Goal: Communication & Community: Answer question/provide support

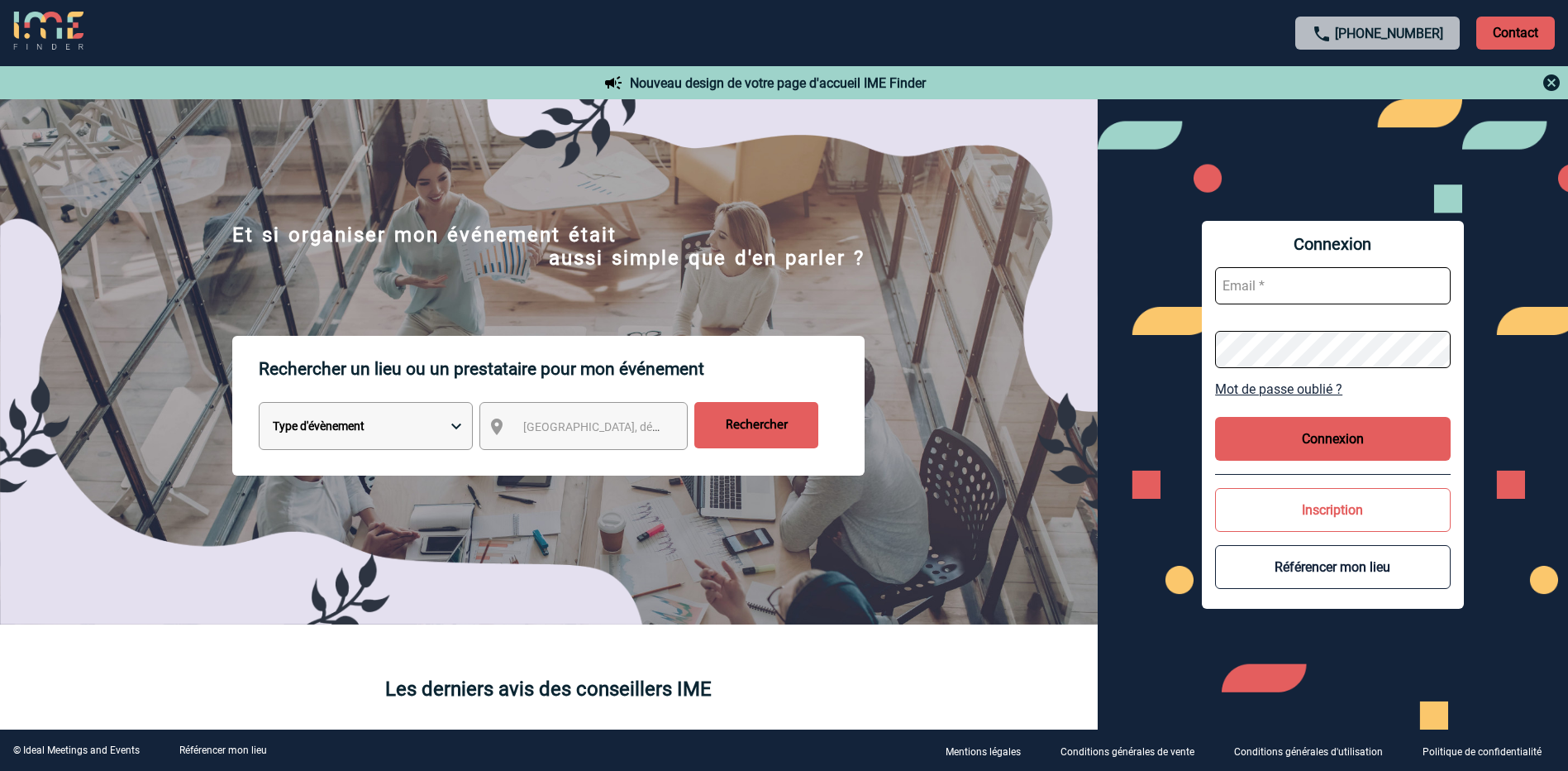
type input "morgane.doulle@rte-france.com"
drag, startPoint x: 1324, startPoint y: 436, endPoint x: 948, endPoint y: 413, distance: 376.7
click at [1323, 436] on button "Connexion" at bounding box center [1333, 438] width 235 height 44
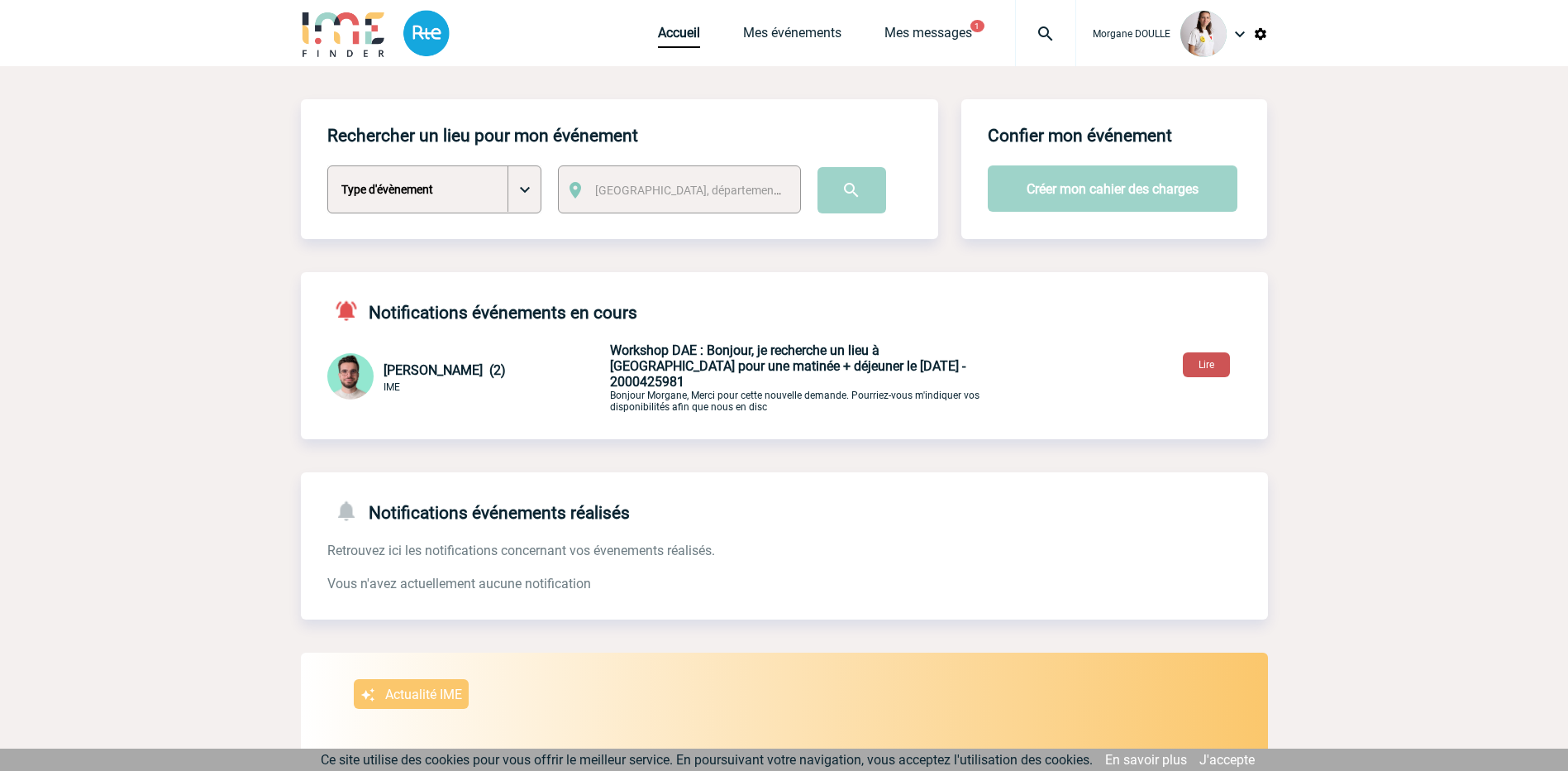
click at [1203, 362] on button "Lire" at bounding box center [1206, 365] width 47 height 25
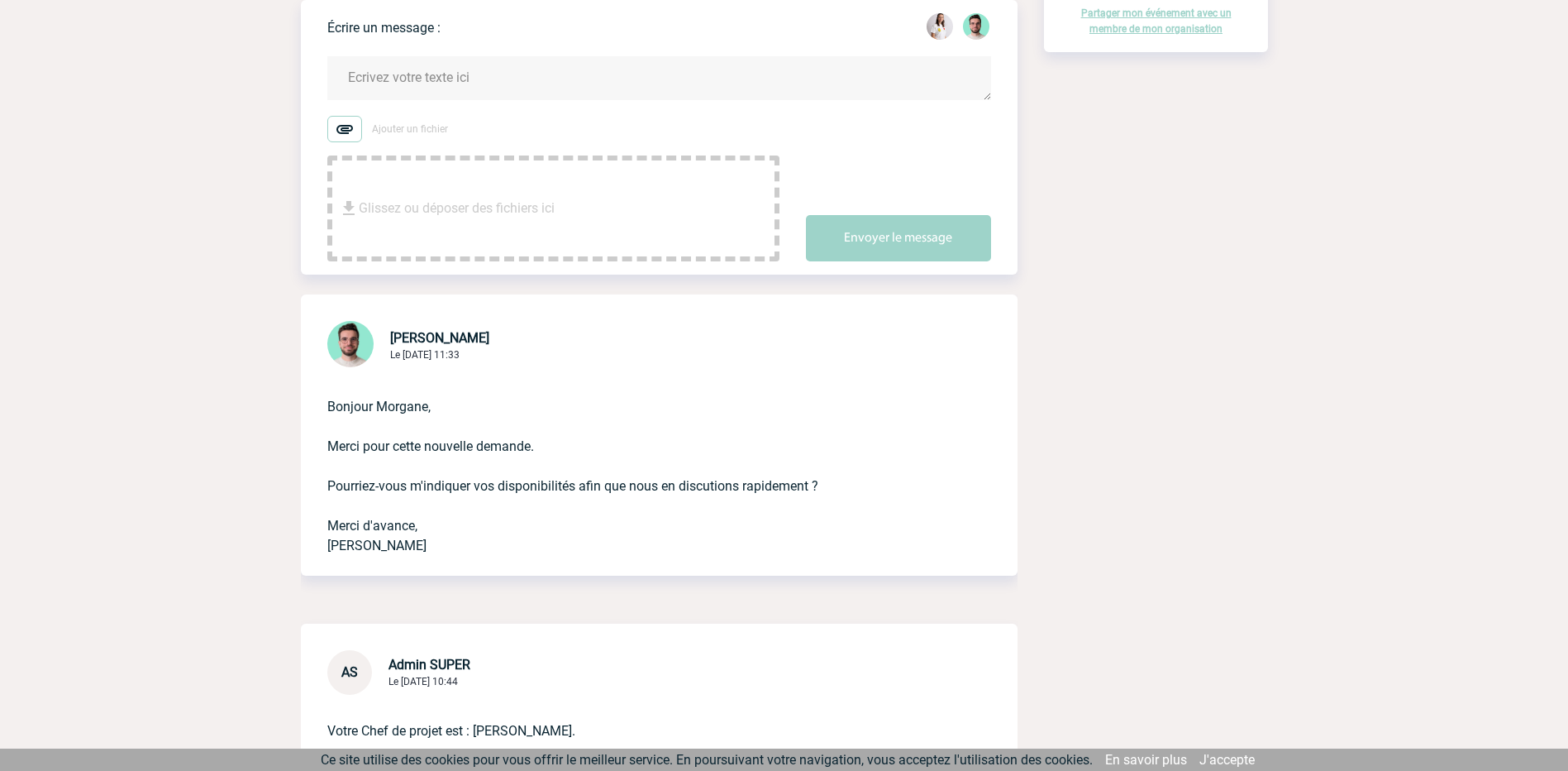
scroll to position [248, 0]
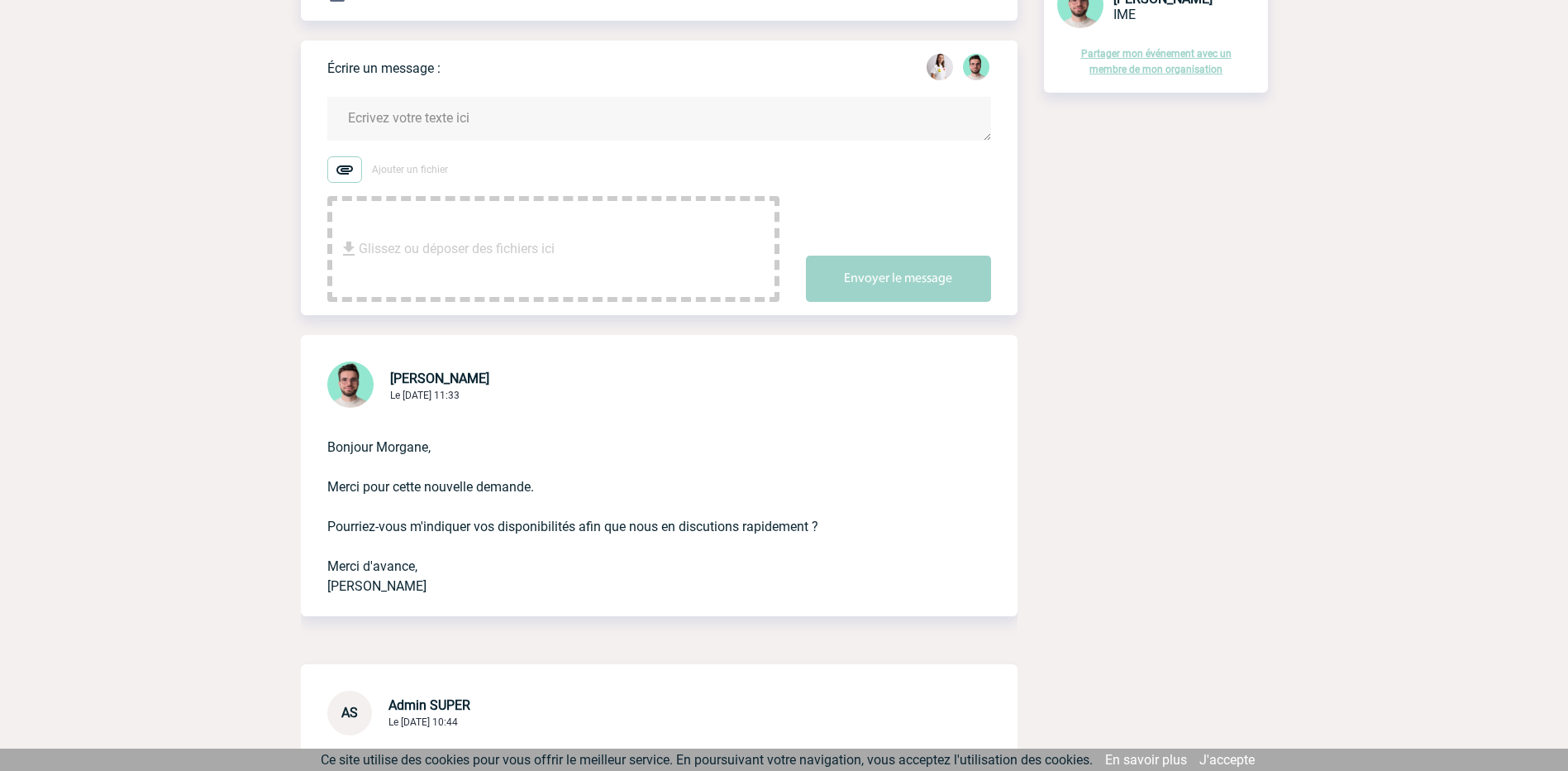
click at [425, 101] on textarea at bounding box center [659, 118] width 664 height 44
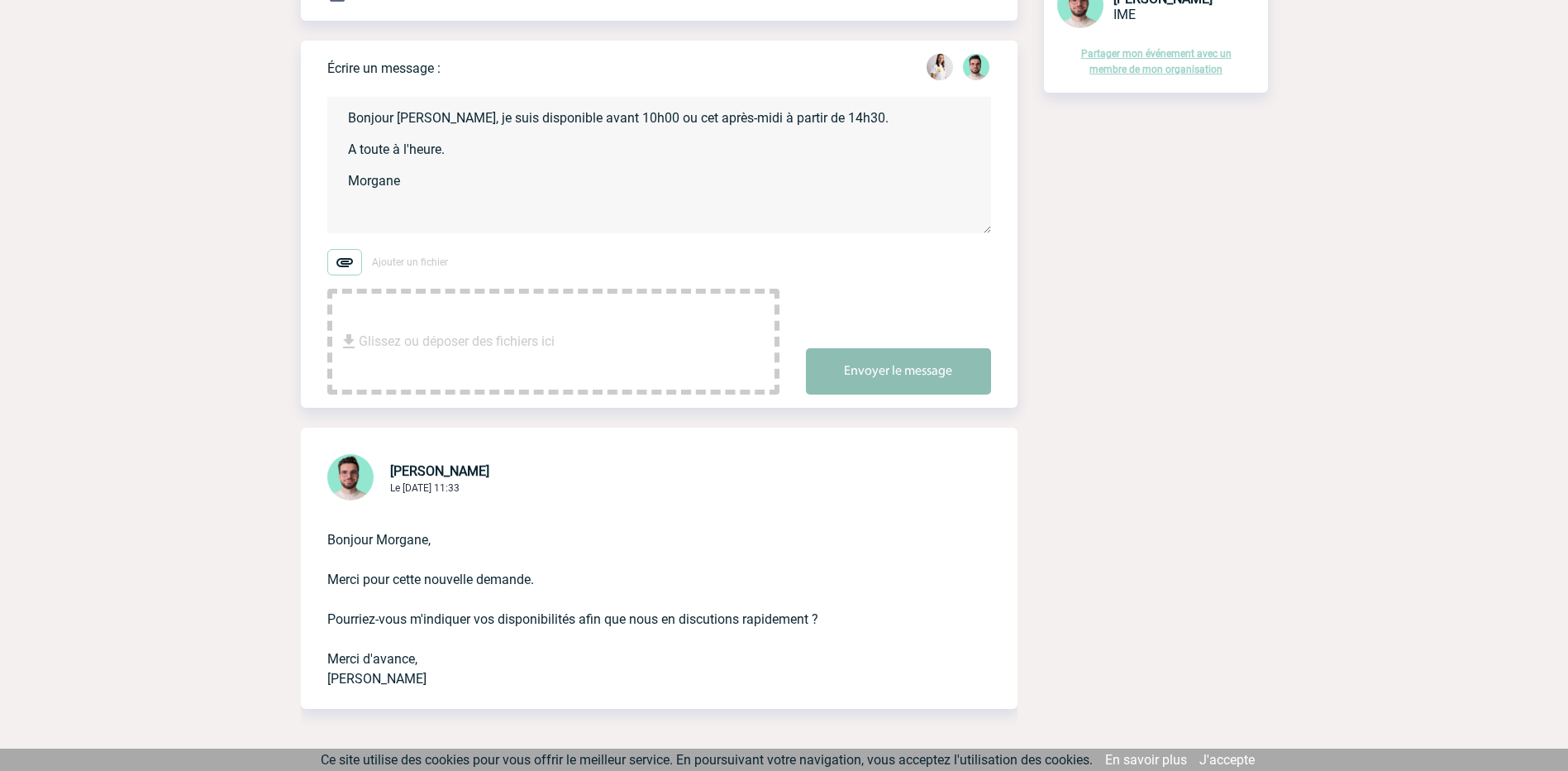
type textarea "Bonjour [PERSON_NAME], je suis disponible avant 10h00 ou cet après-midi à parti…"
click at [895, 348] on button "Envoyer le message" at bounding box center [898, 371] width 186 height 46
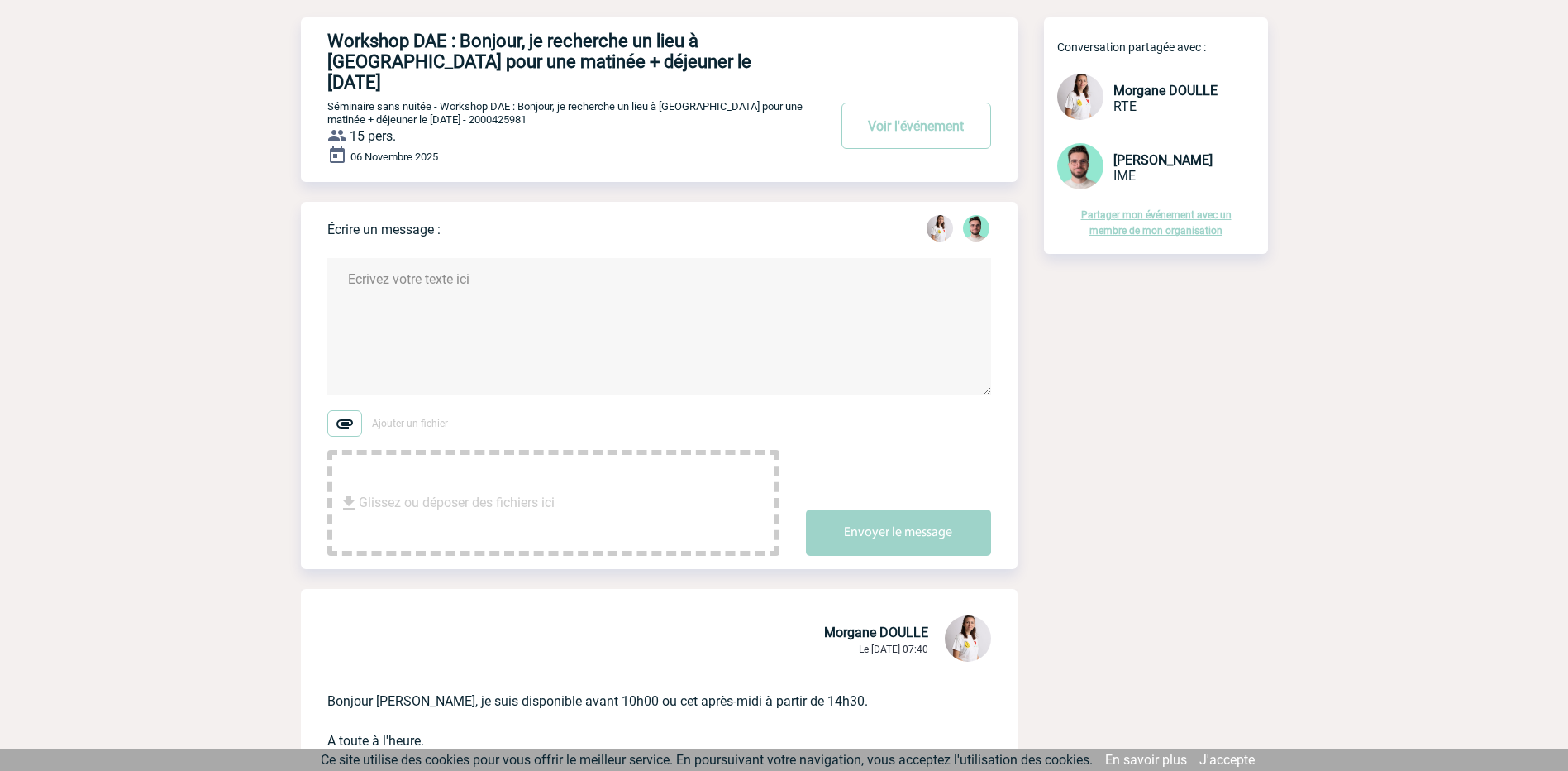
scroll to position [0, 0]
